Goal: Task Accomplishment & Management: Complete application form

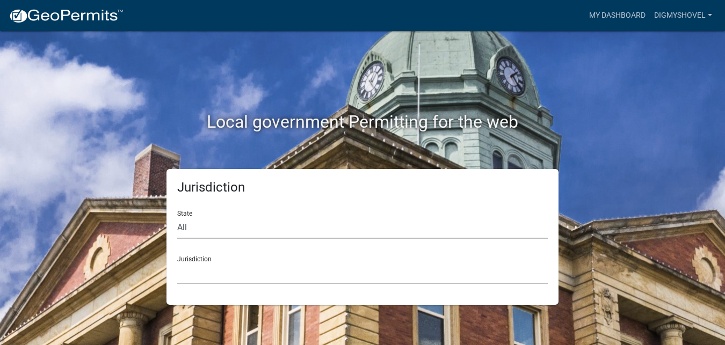
click at [232, 223] on select "All Colorado Georgia Indiana Iowa Kansas Minnesota Ohio South Carolina Wisconsin" at bounding box center [362, 228] width 370 height 22
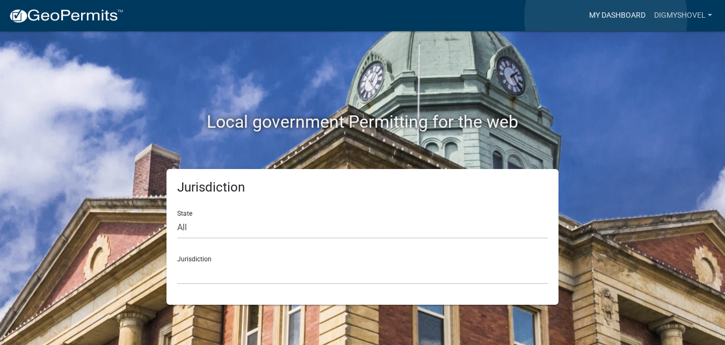
click at [605, 18] on link "My Dashboard" at bounding box center [616, 15] width 65 height 20
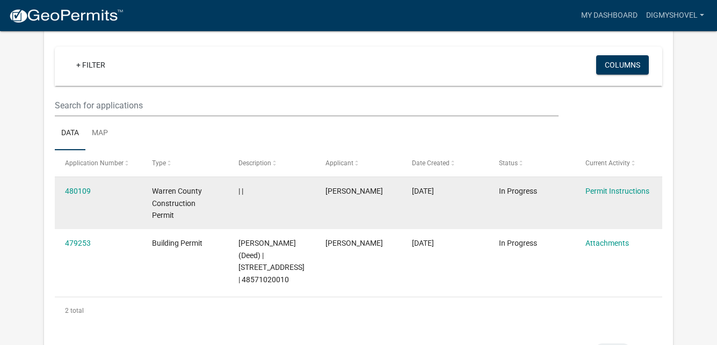
scroll to position [89, 0]
click at [521, 188] on span "In Progress" at bounding box center [518, 191] width 38 height 9
click at [80, 192] on link "480109" at bounding box center [78, 191] width 26 height 9
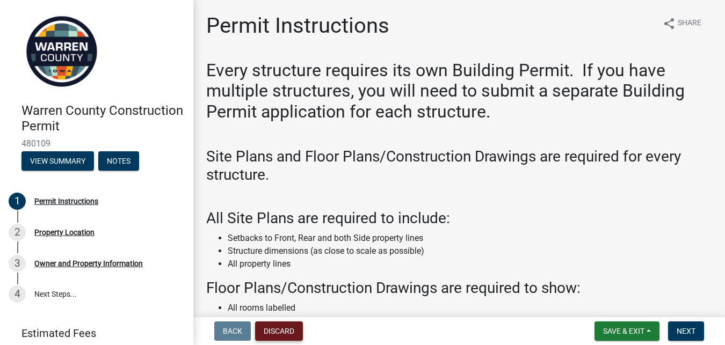
click at [288, 336] on button "Discard" at bounding box center [279, 330] width 48 height 19
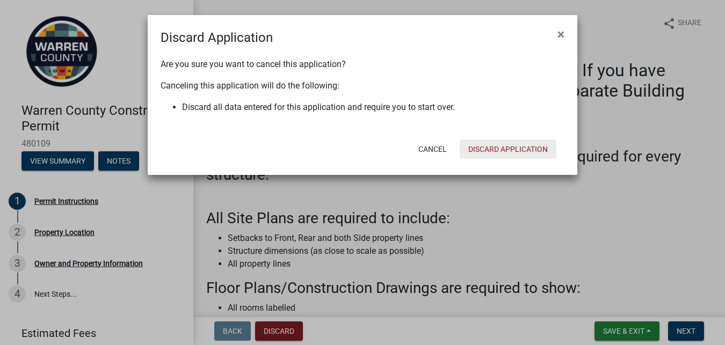
click at [480, 152] on button "Discard Application" at bounding box center [507, 149] width 97 height 19
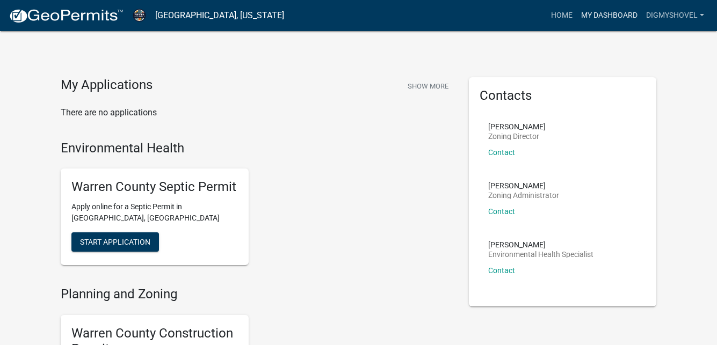
click at [617, 14] on link "My Dashboard" at bounding box center [608, 15] width 65 height 20
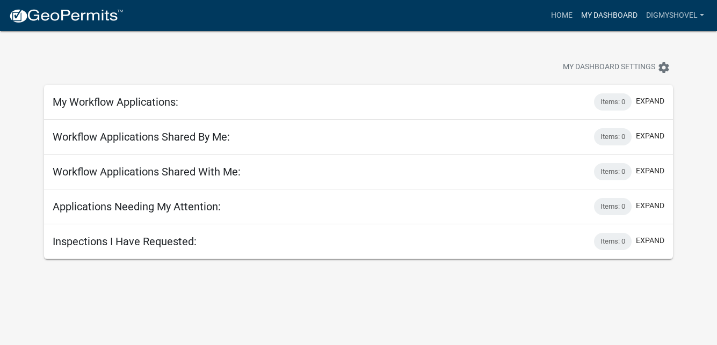
click at [580, 13] on link "My Dashboard" at bounding box center [608, 15] width 65 height 20
click at [670, 12] on link "digmyshovel" at bounding box center [674, 15] width 67 height 20
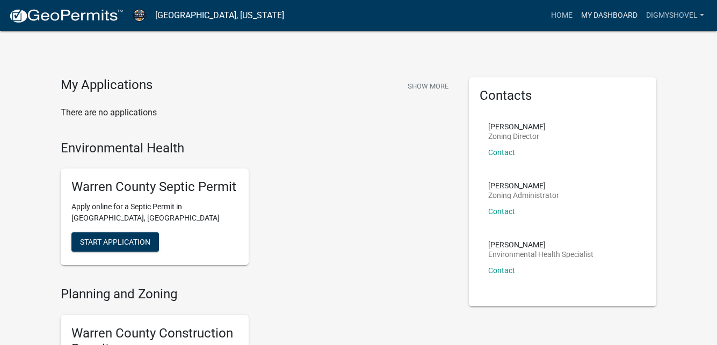
click at [629, 18] on link "My Dashboard" at bounding box center [608, 15] width 65 height 20
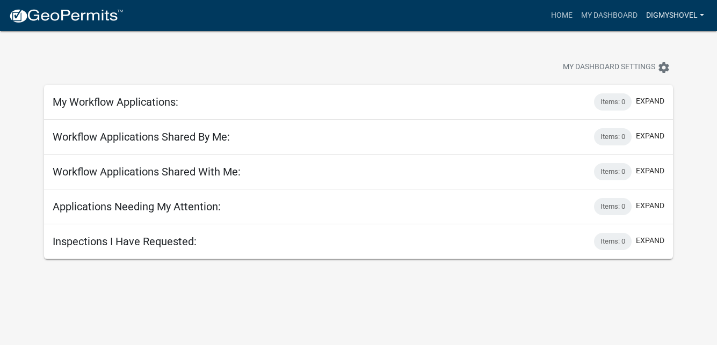
click at [654, 18] on link "digmyshovel" at bounding box center [674, 15] width 67 height 20
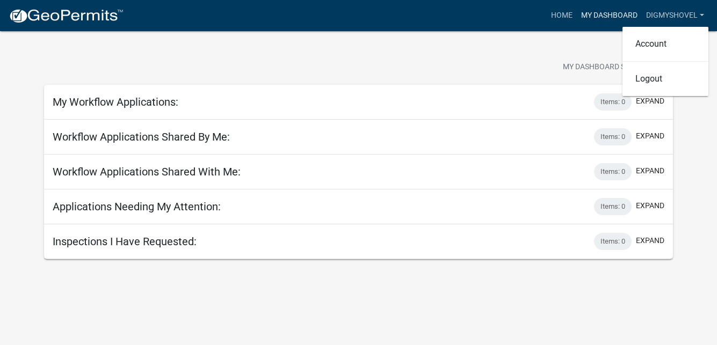
click at [587, 10] on link "My Dashboard" at bounding box center [608, 15] width 65 height 20
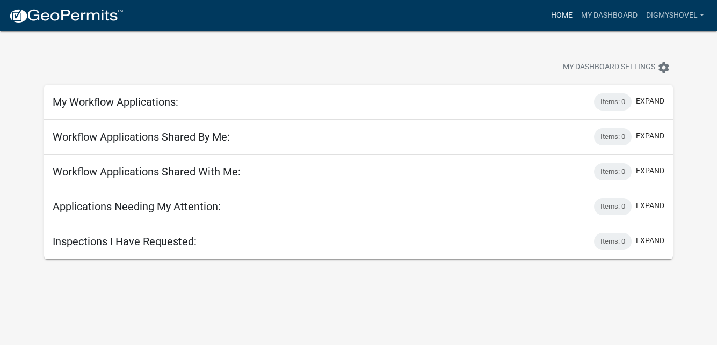
click at [552, 16] on link "Home" at bounding box center [561, 15] width 30 height 20
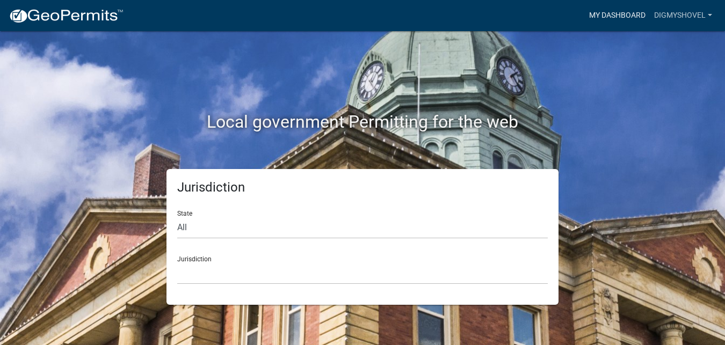
click at [612, 16] on link "My Dashboard" at bounding box center [616, 15] width 65 height 20
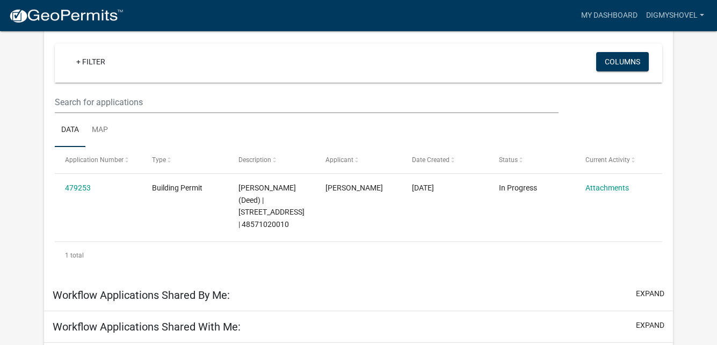
scroll to position [161, 0]
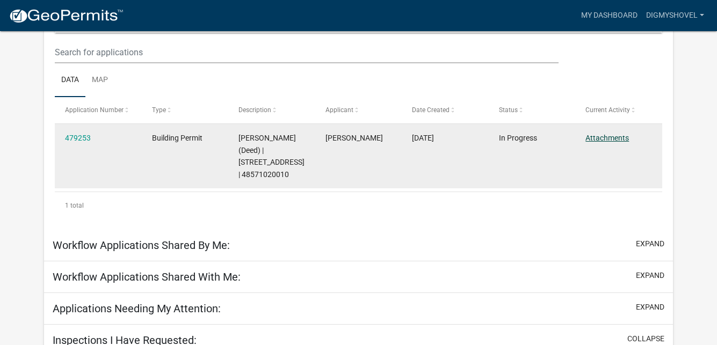
click at [604, 138] on link "Attachments" at bounding box center [606, 138] width 43 height 9
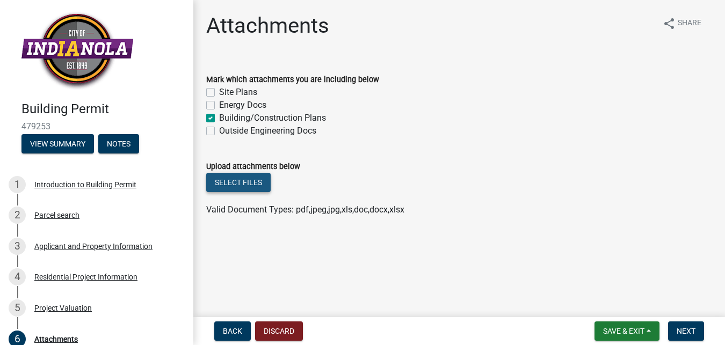
click at [253, 182] on button "Select files" at bounding box center [238, 182] width 64 height 19
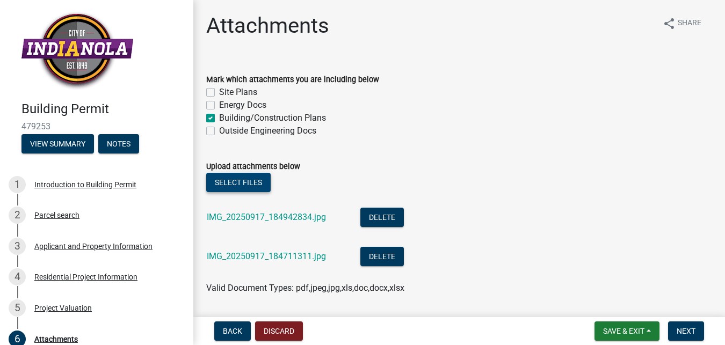
scroll to position [33, 0]
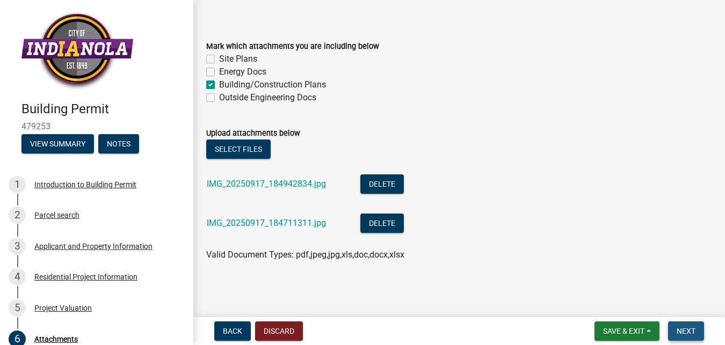
click at [694, 327] on span "Next" at bounding box center [685, 331] width 19 height 9
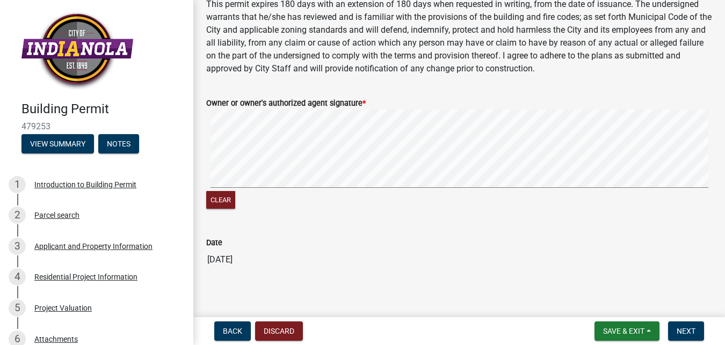
scroll to position [130, 0]
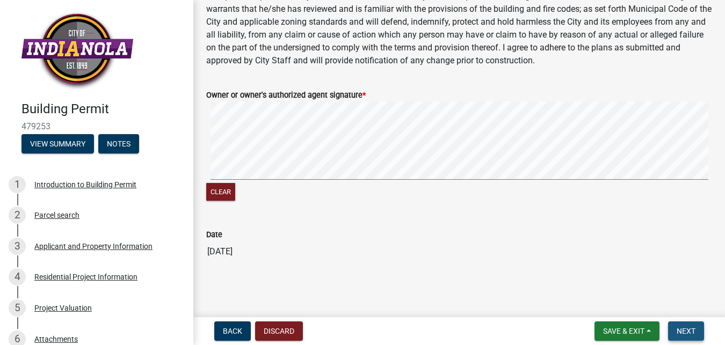
click at [679, 328] on span "Next" at bounding box center [685, 331] width 19 height 9
click at [278, 218] on div "Required" at bounding box center [459, 219] width 506 height 13
click at [243, 216] on div "Required" at bounding box center [459, 219] width 506 height 13
click at [379, 249] on wm-data-entity-input-list "I HEREBY CERTIFY THAT I HAVE READ AND EXAMINED THIS DOCUMENT AND KNOW THE SAME …" at bounding box center [459, 100] width 506 height 341
click at [228, 192] on button "Clear" at bounding box center [220, 192] width 29 height 18
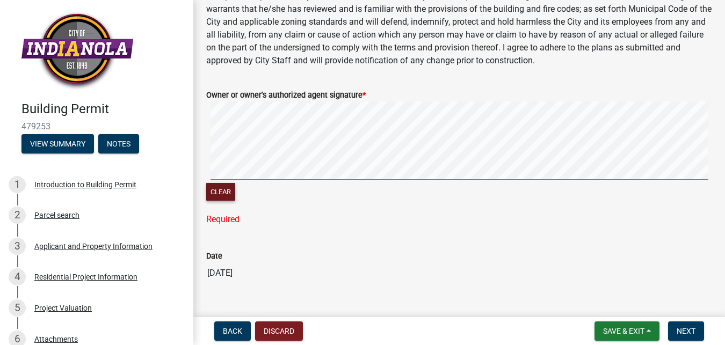
click at [518, 308] on main "Submit share Share I HEREBY CERTIFY THAT I HAVE READ AND EXAMINED THIS DOCUMENT…" at bounding box center [458, 156] width 531 height 313
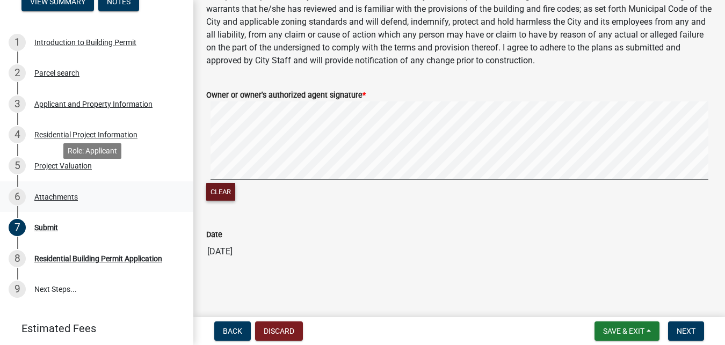
scroll to position [161, 0]
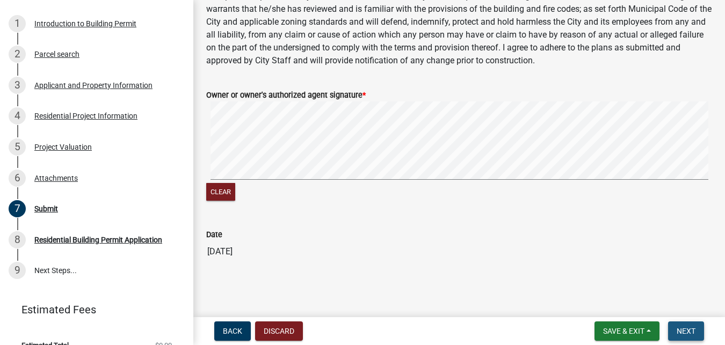
click at [678, 331] on span "Next" at bounding box center [685, 331] width 19 height 9
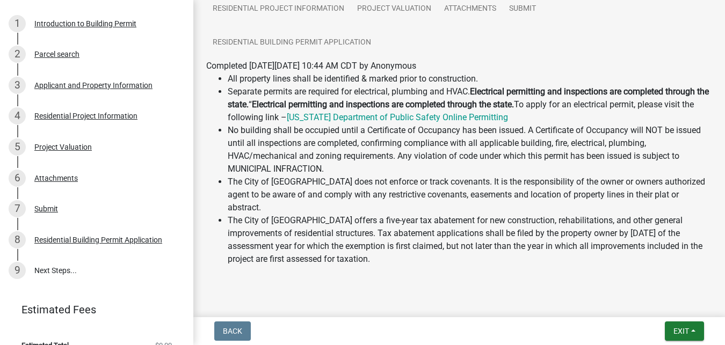
scroll to position [127, 0]
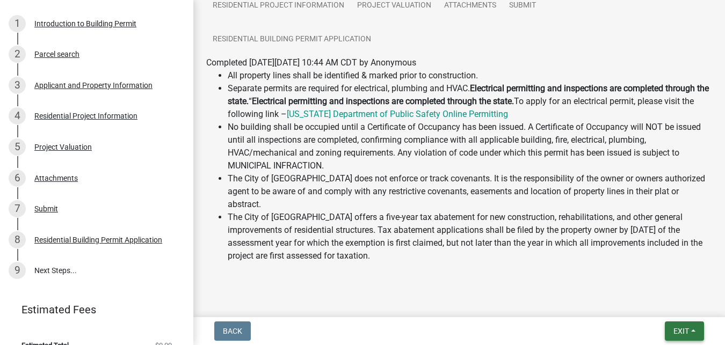
click at [678, 335] on span "Exit" at bounding box center [681, 331] width 16 height 9
click at [640, 276] on button "Save" at bounding box center [661, 278] width 86 height 26
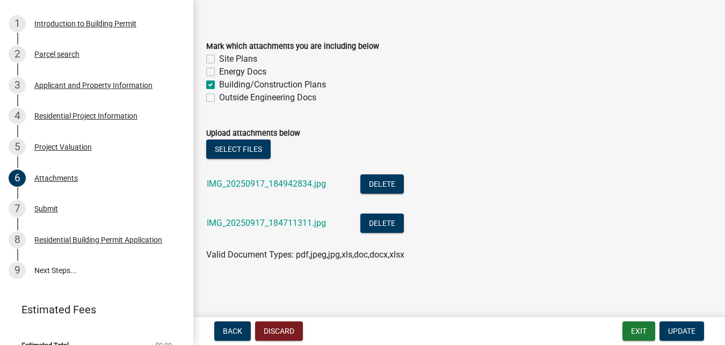
scroll to position [0, 0]
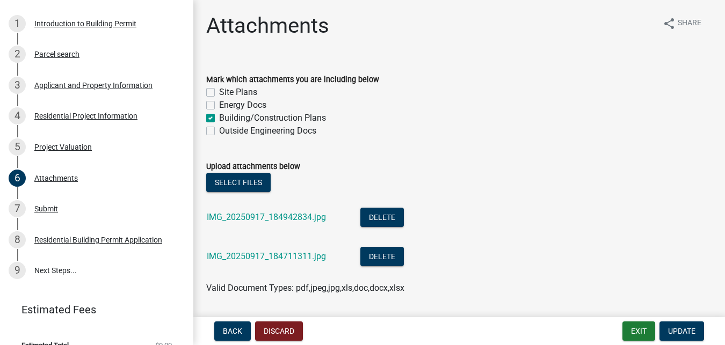
drag, startPoint x: 693, startPoint y: 0, endPoint x: 440, endPoint y: 59, distance: 260.1
click at [440, 59] on div "Attachments share Share Mark which attachments you are including below Site Pla…" at bounding box center [459, 163] width 522 height 301
drag, startPoint x: 549, startPoint y: 9, endPoint x: 454, endPoint y: 45, distance: 101.1
click at [454, 45] on div "Attachments share Share" at bounding box center [459, 30] width 506 height 34
click at [677, 22] on span "Share" at bounding box center [689, 23] width 24 height 13
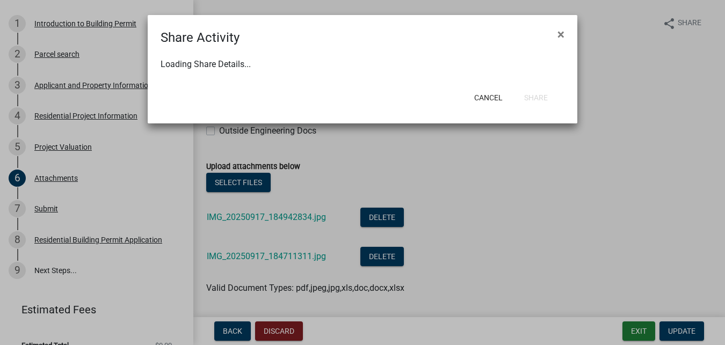
select select "1"
select select "0"
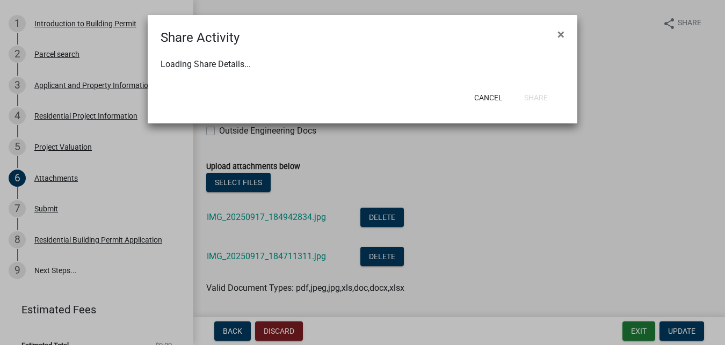
select select "0"
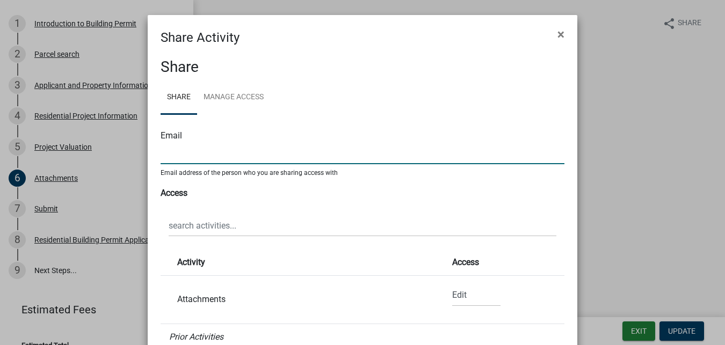
click at [202, 156] on input "text" at bounding box center [362, 153] width 404 height 22
type input "[EMAIL_ADDRESS][DOMAIN_NAME]"
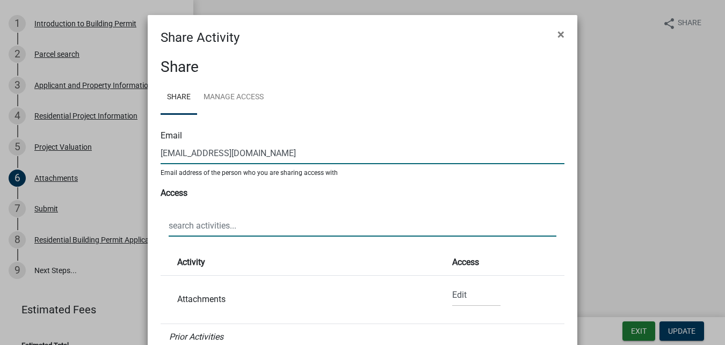
click at [197, 228] on input "text" at bounding box center [363, 226] width 388 height 22
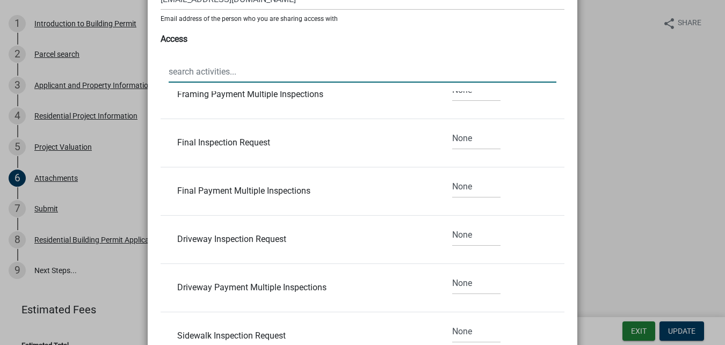
scroll to position [290, 0]
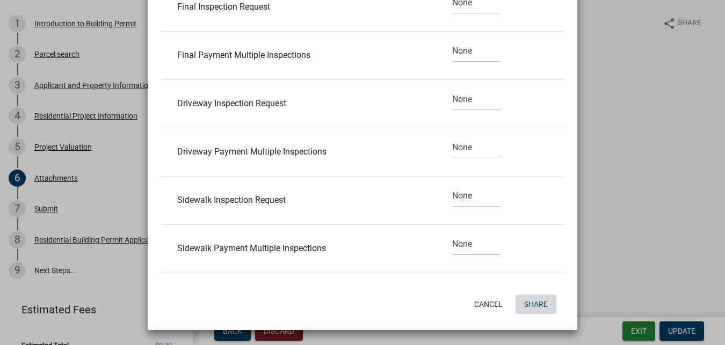
click at [531, 309] on button "Share" at bounding box center [535, 304] width 41 height 19
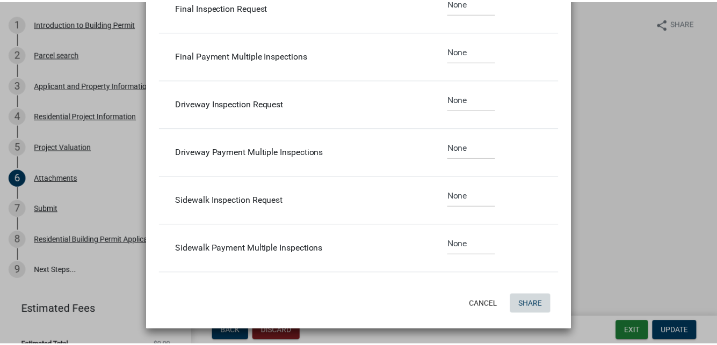
scroll to position [0, 0]
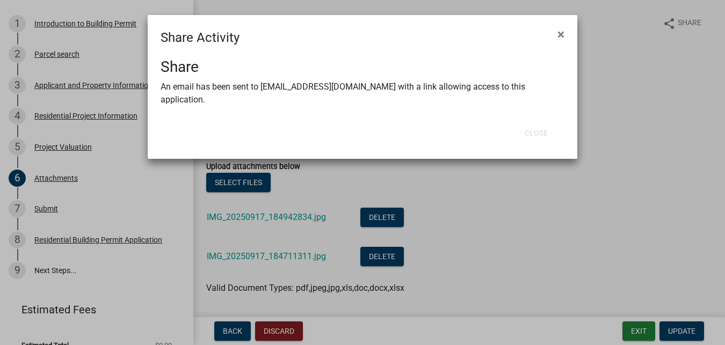
click at [520, 232] on ngb-modal-window "Share Activity × Share An email has been sent to [EMAIL_ADDRESS][DOMAIN_NAME] w…" at bounding box center [362, 172] width 725 height 345
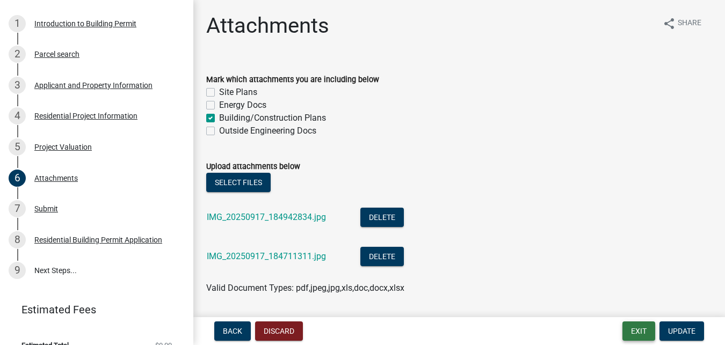
click at [647, 334] on button "Exit" at bounding box center [638, 330] width 33 height 19
